Goal: Learn about a topic: Learn about a topic

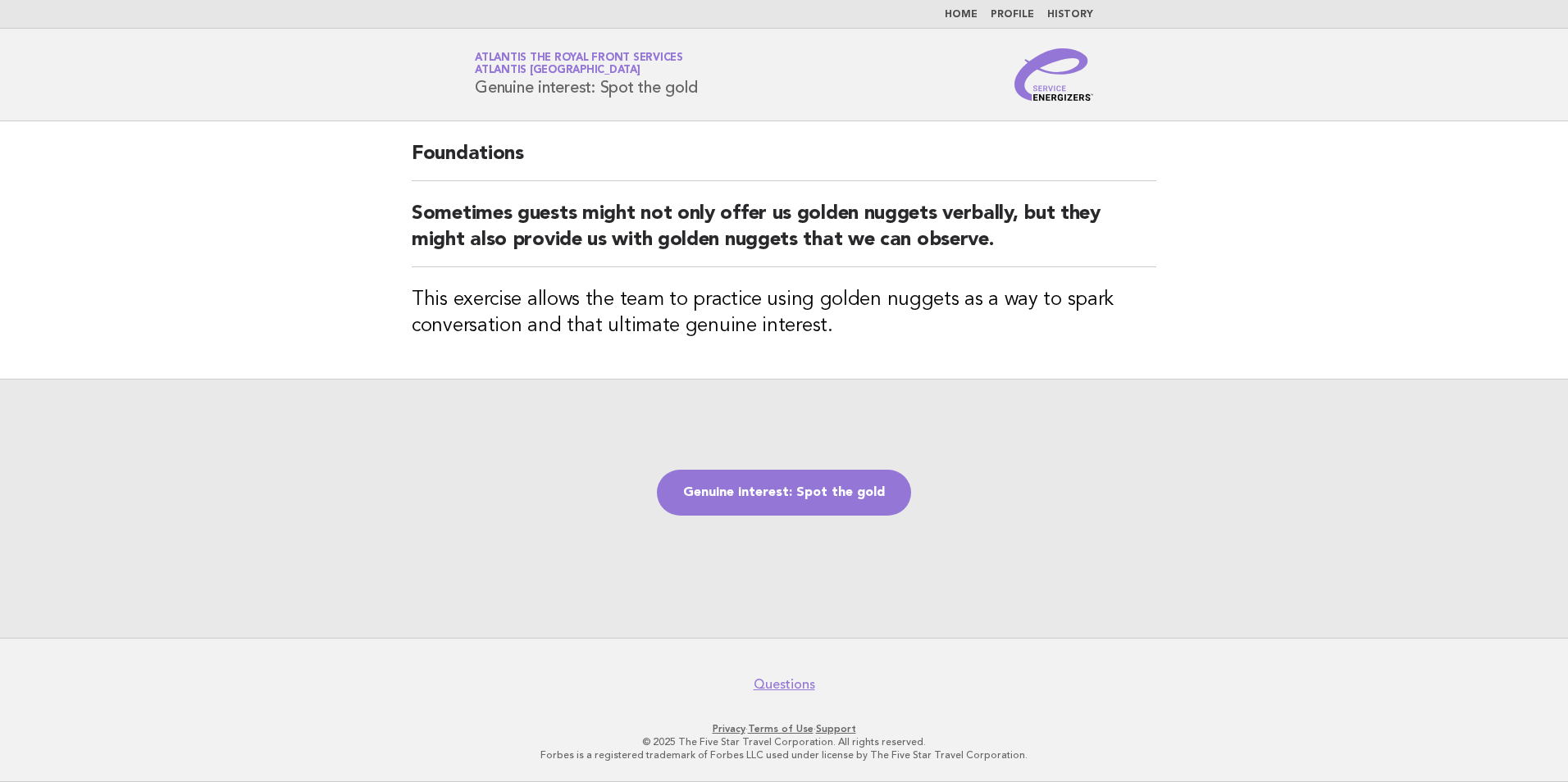
click at [830, 459] on div "Genuine interest: Spot the gold" at bounding box center [784, 508] width 1568 height 259
click at [845, 500] on link "Genuine interest: Spot the gold" at bounding box center [784, 492] width 254 height 46
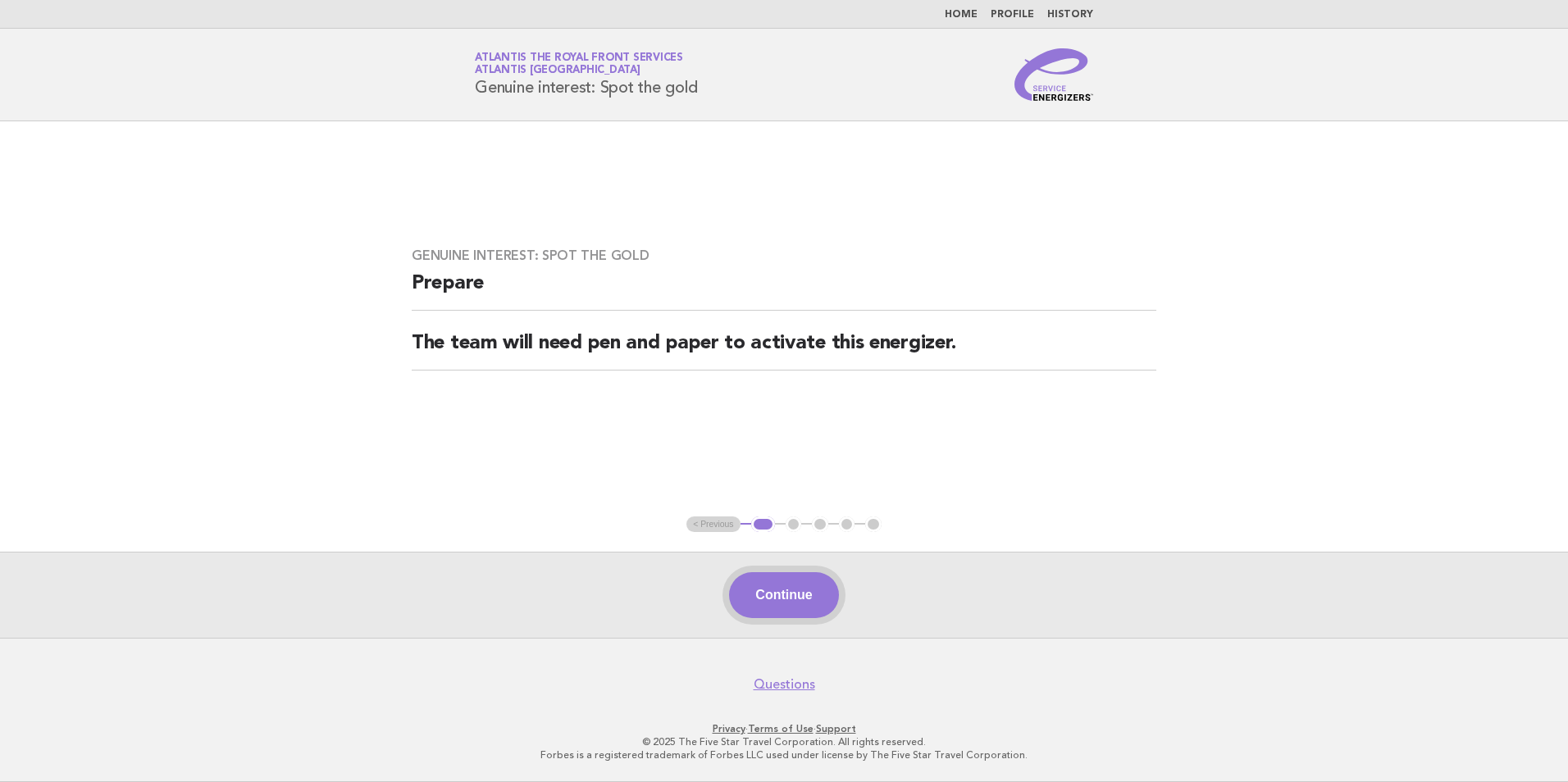
click at [825, 597] on button "Continue" at bounding box center [784, 595] width 109 height 46
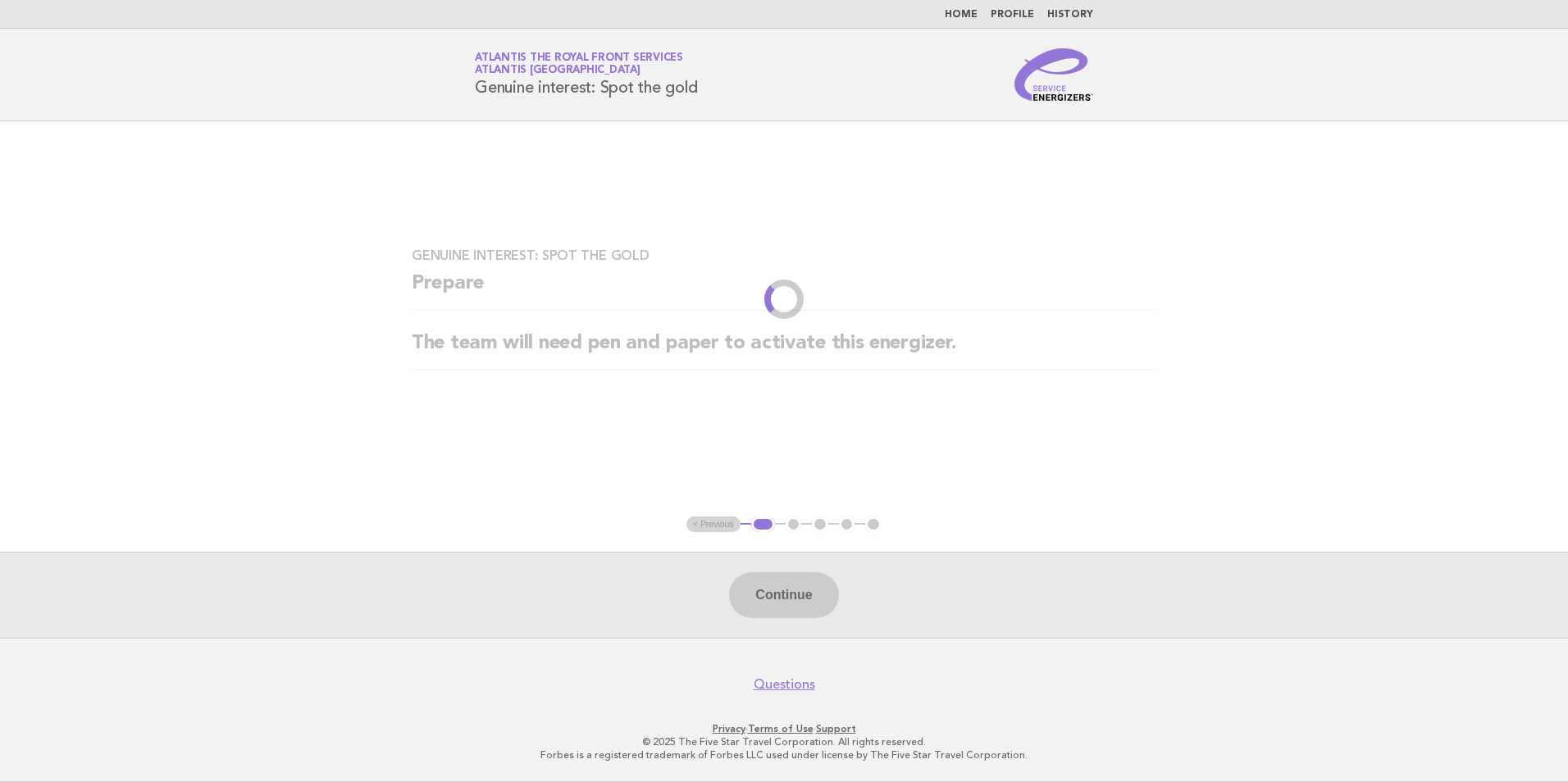
click at [825, 597] on div "Continue" at bounding box center [784, 595] width 1568 height 86
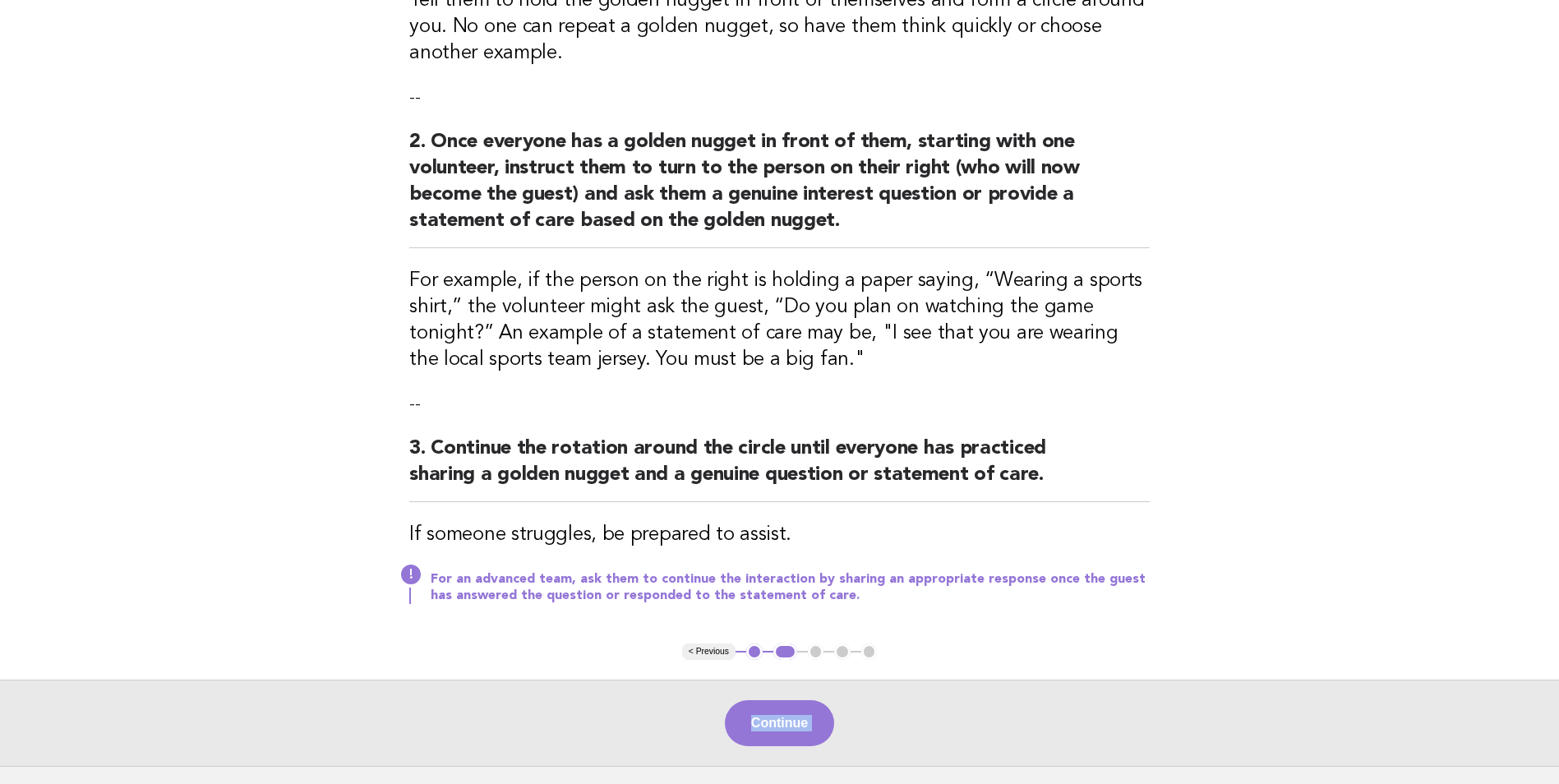
scroll to position [475, 0]
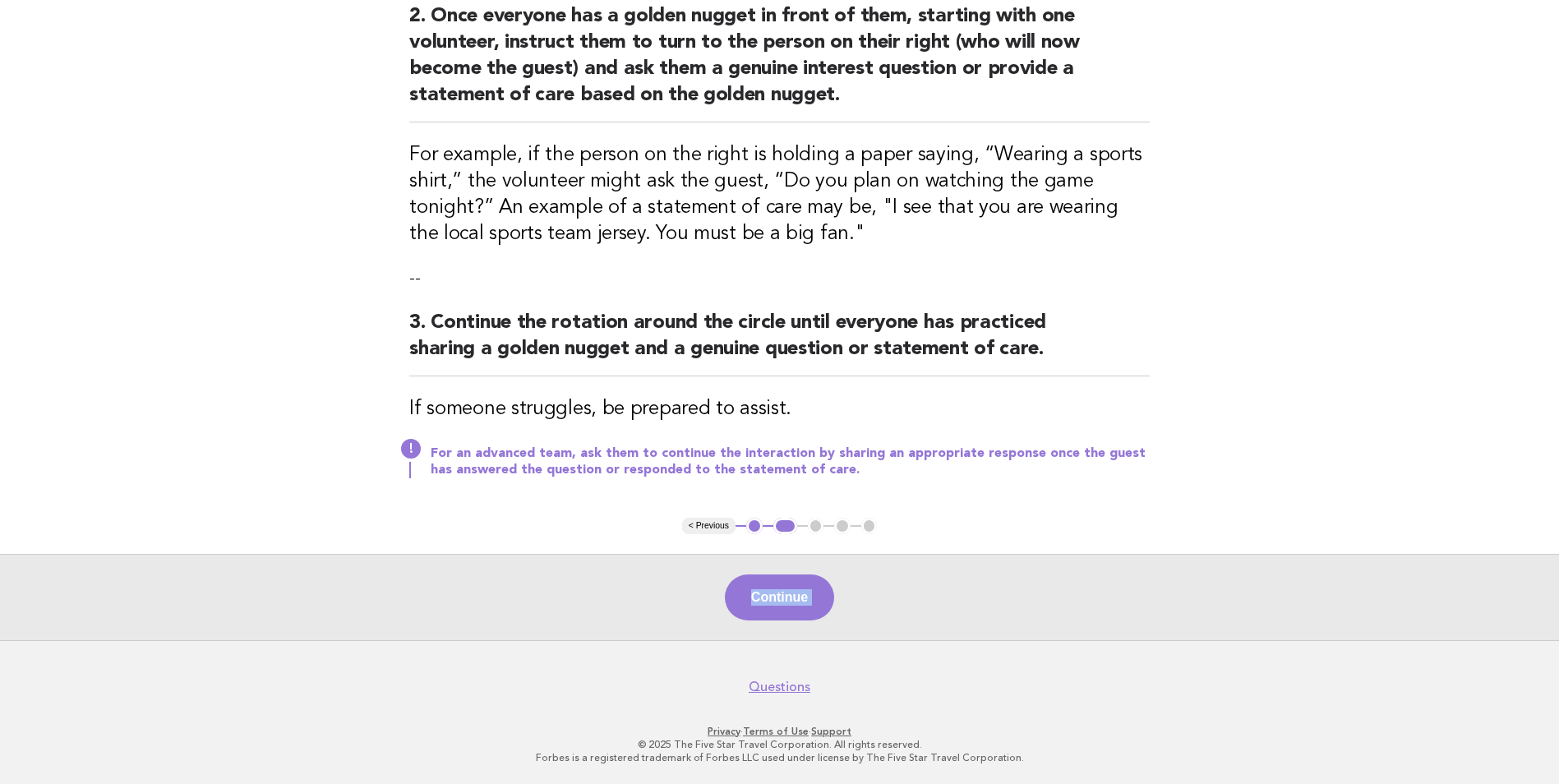
click at [1016, 586] on div "Continue" at bounding box center [779, 597] width 1559 height 86
click at [800, 601] on button "Continue" at bounding box center [780, 597] width 110 height 46
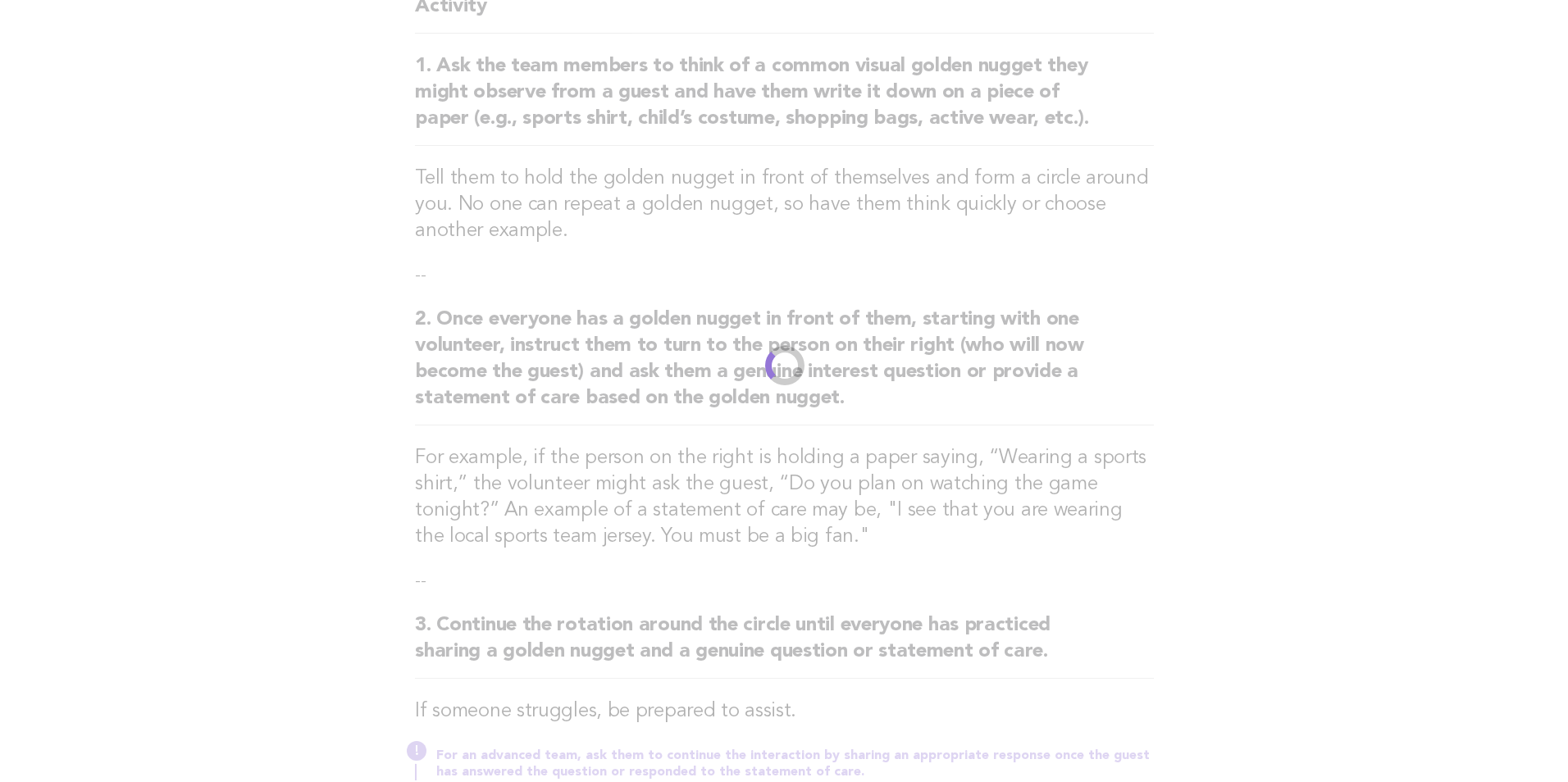
scroll to position [0, 0]
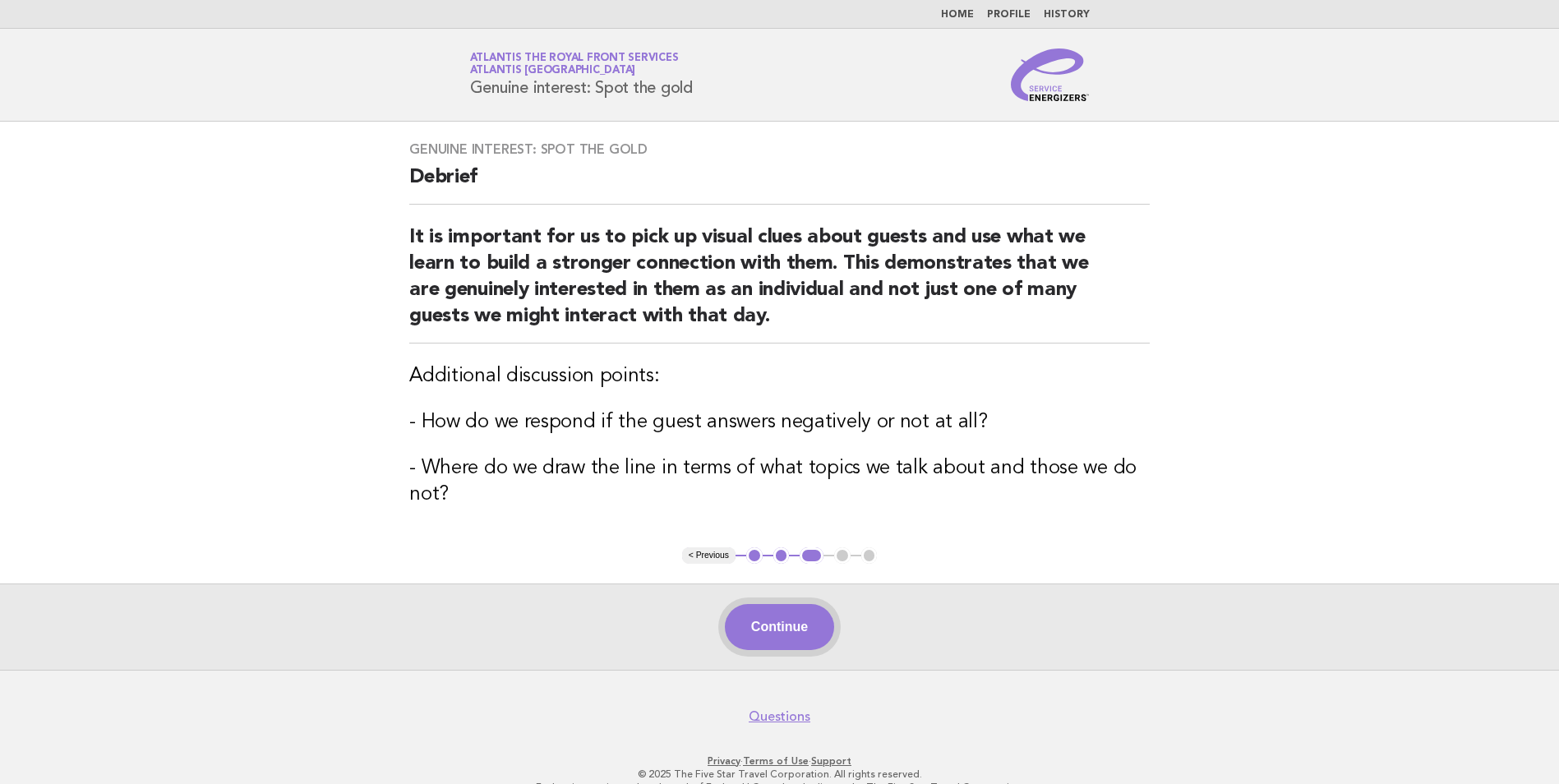
click at [821, 640] on button "Continue" at bounding box center [780, 626] width 110 height 46
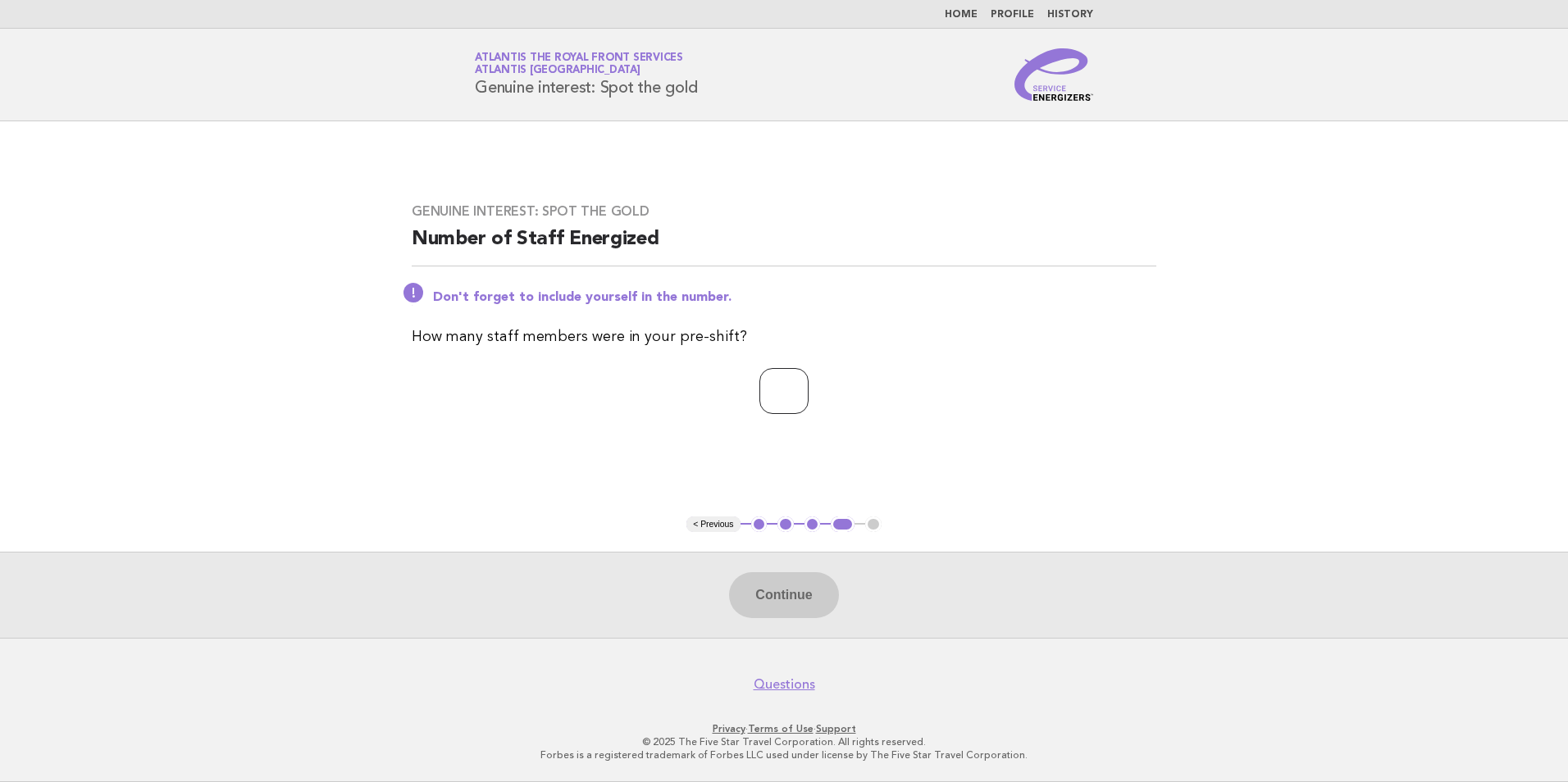
click at [789, 392] on input "number" at bounding box center [783, 391] width 49 height 46
type input "*"
click at [800, 589] on button "Continue" at bounding box center [784, 595] width 109 height 46
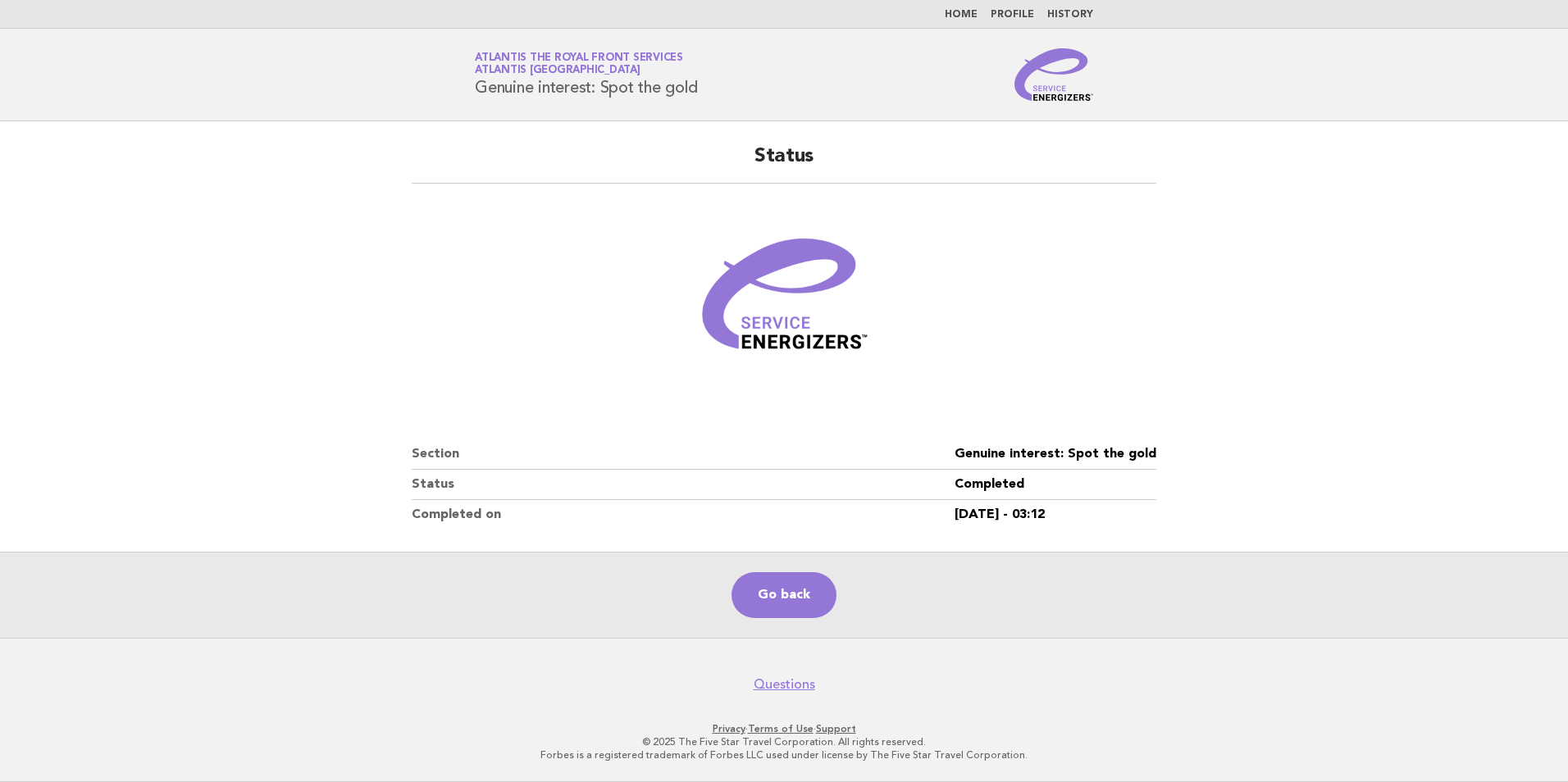
click at [1200, 529] on main "Status Section Genuine interest: Spot the gold Status Completed Completed on 12…" at bounding box center [784, 380] width 1568 height 516
